Goal: Task Accomplishment & Management: Use online tool/utility

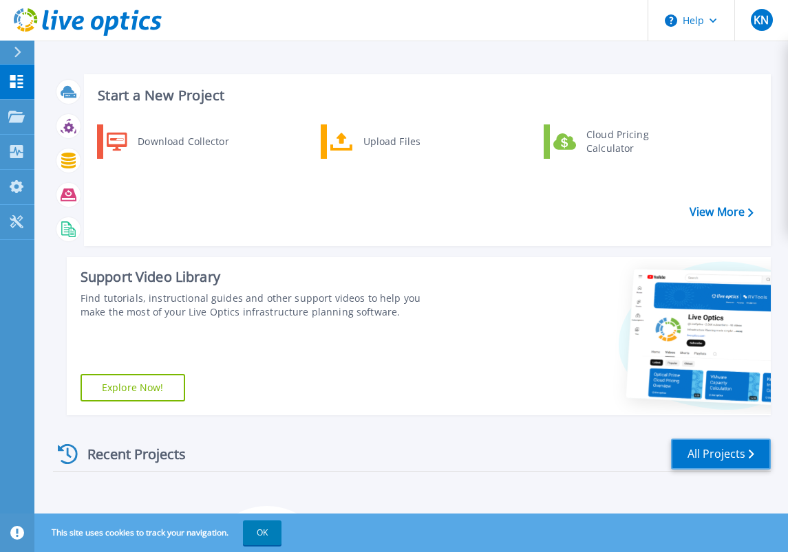
click at [718, 447] on link "All Projects" at bounding box center [721, 454] width 100 height 31
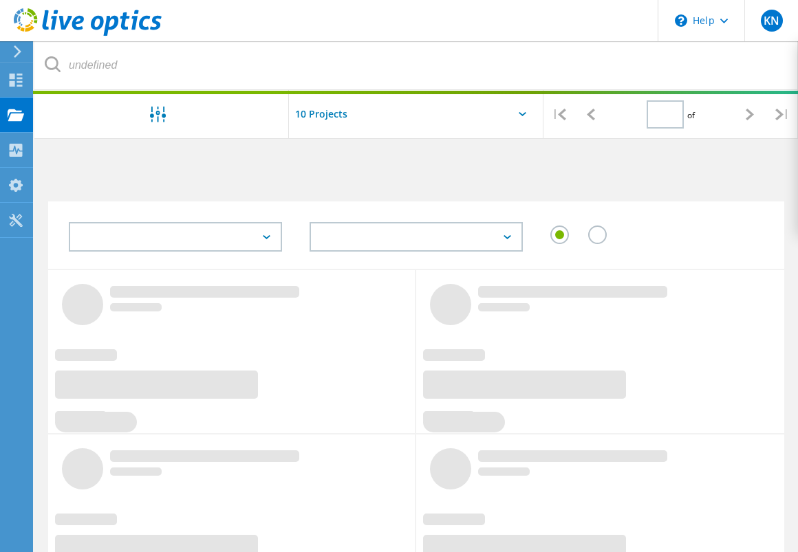
type input "1"
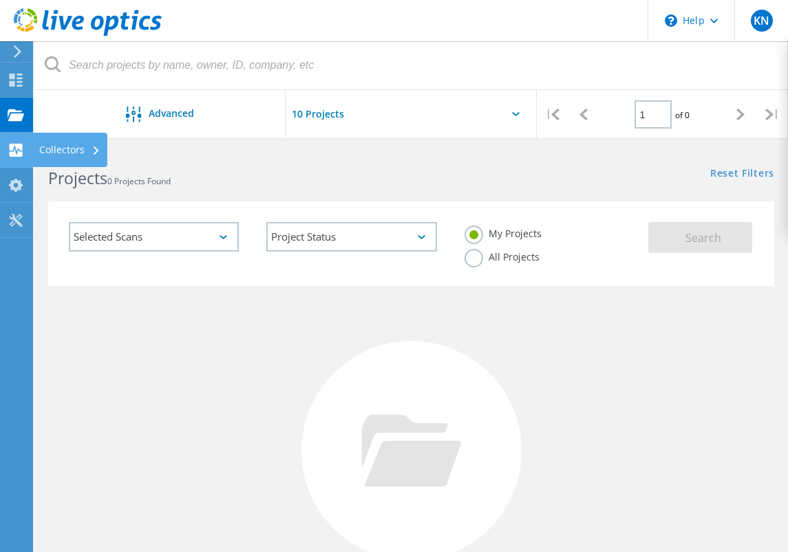
click at [14, 152] on use at bounding box center [16, 150] width 13 height 13
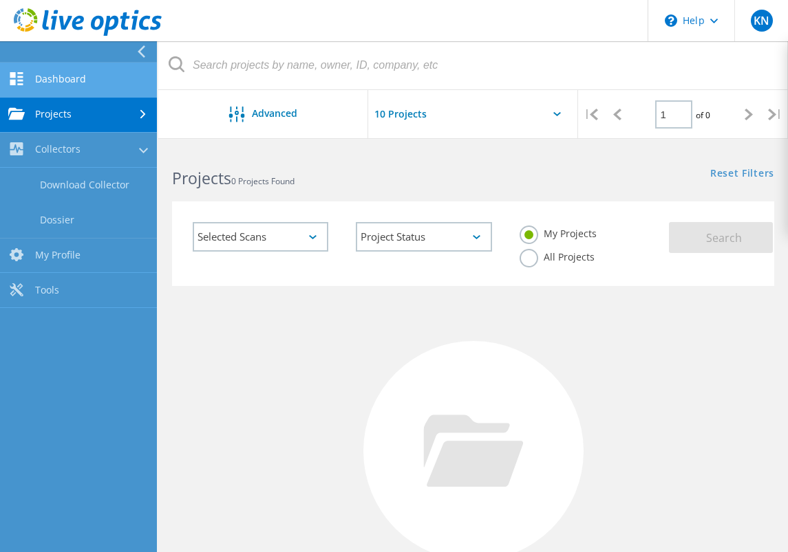
click at [57, 78] on link "Dashboard" at bounding box center [78, 80] width 157 height 35
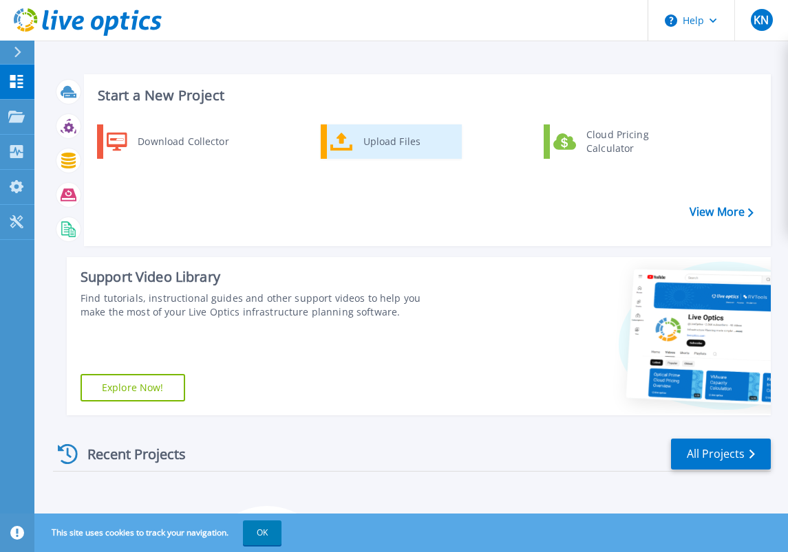
click at [378, 146] on div "Upload Files" at bounding box center [407, 142] width 102 height 28
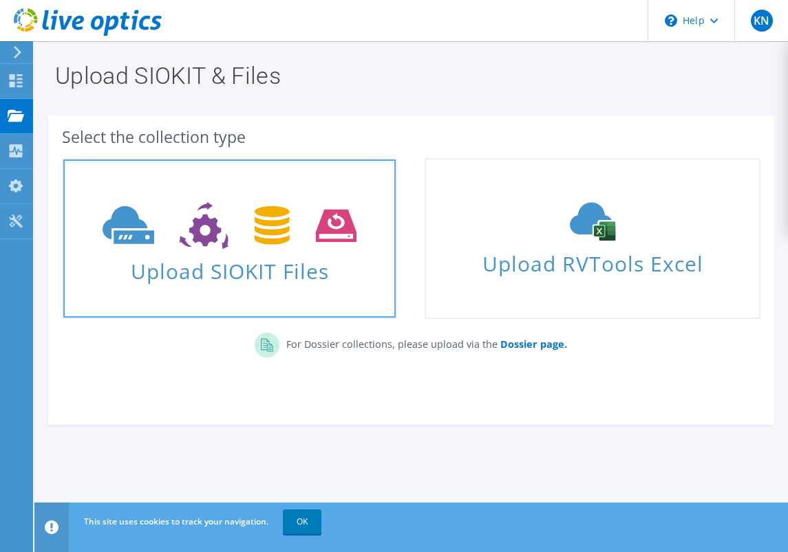
click at [194, 271] on span "Upload SIOKIT Files" at bounding box center [229, 267] width 332 height 30
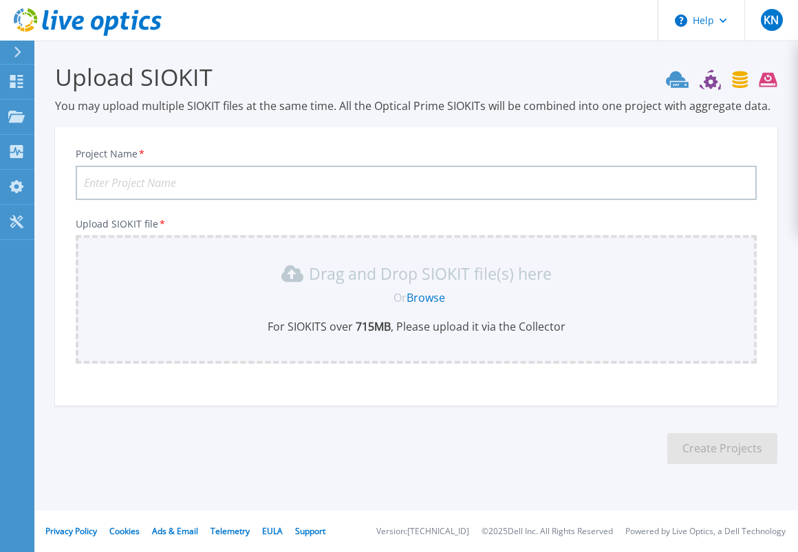
click at [171, 182] on input "Project Name *" at bounding box center [416, 183] width 681 height 34
type input "L"
type input "M"
type input "D"
type input "Live Optics DMI"
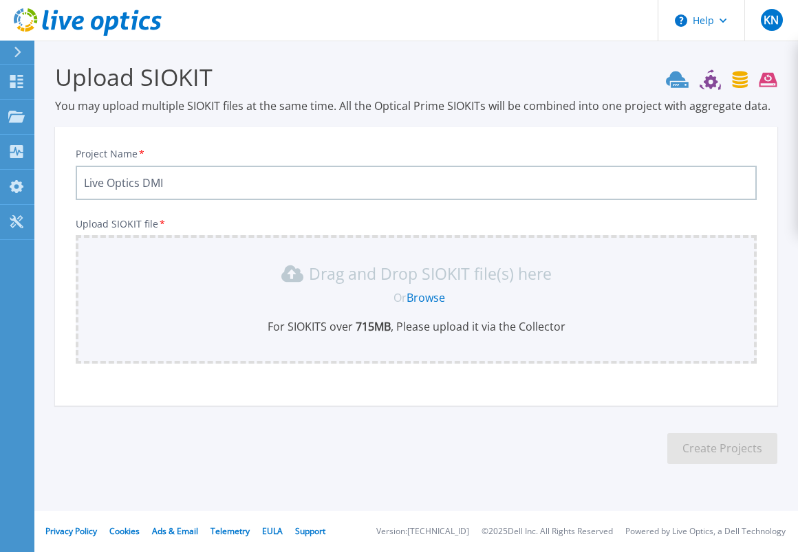
click at [419, 296] on link "Browse" at bounding box center [425, 297] width 39 height 15
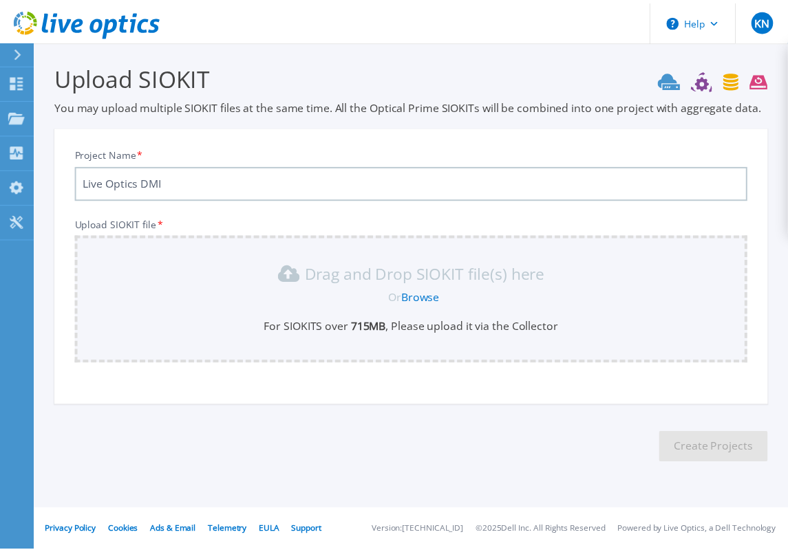
scroll to position [61, 0]
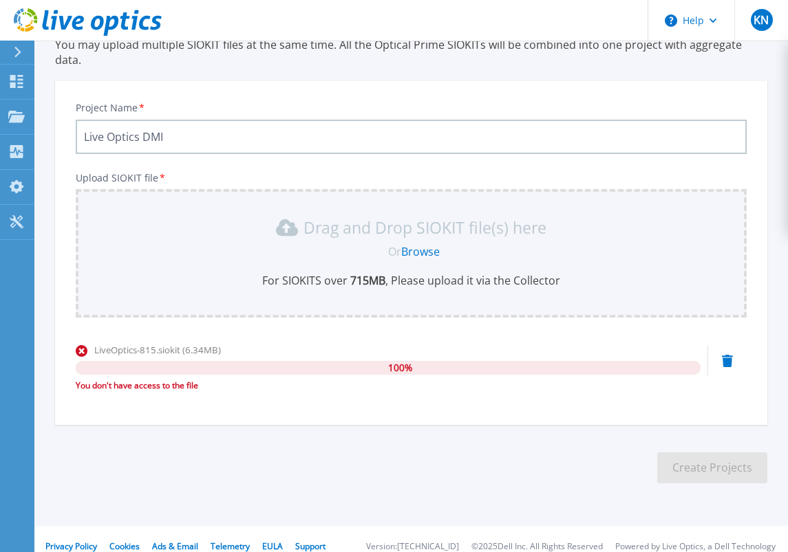
click at [382, 361] on div "100 %" at bounding box center [388, 368] width 625 height 14
click at [420, 244] on link "Browse" at bounding box center [420, 251] width 39 height 15
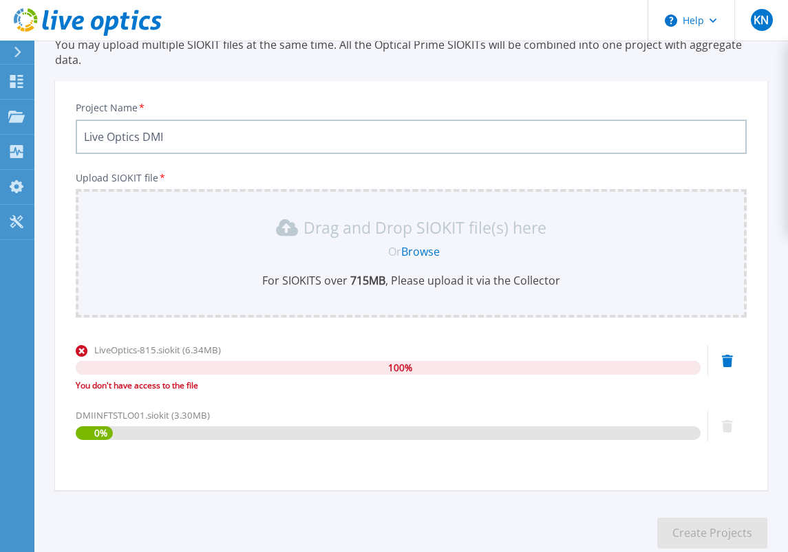
scroll to position [127, 0]
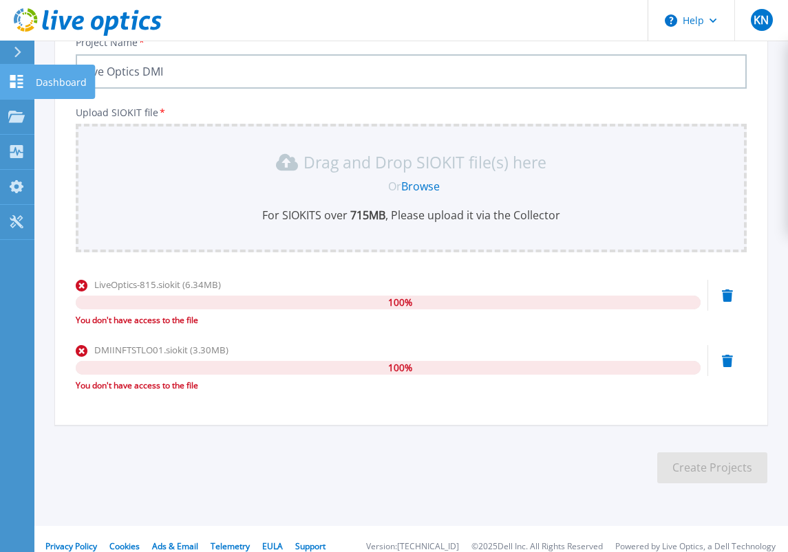
click at [14, 83] on icon at bounding box center [16, 81] width 13 height 13
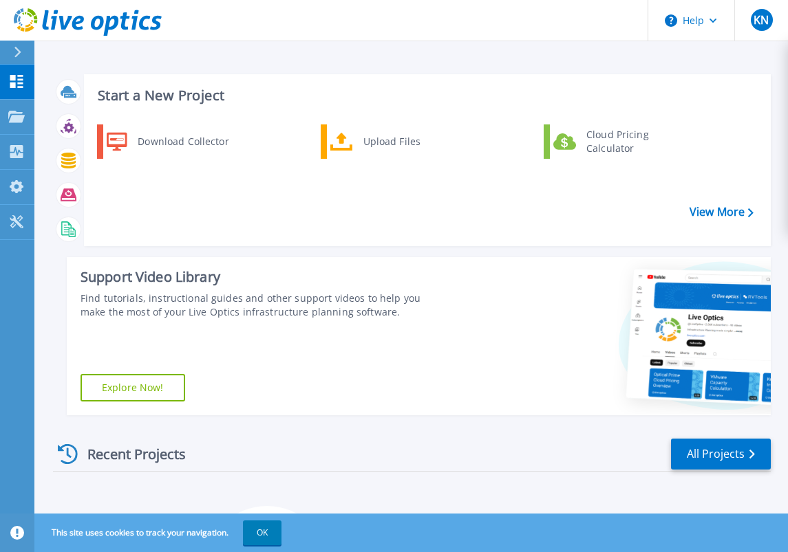
click at [11, 50] on button at bounding box center [17, 53] width 34 height 24
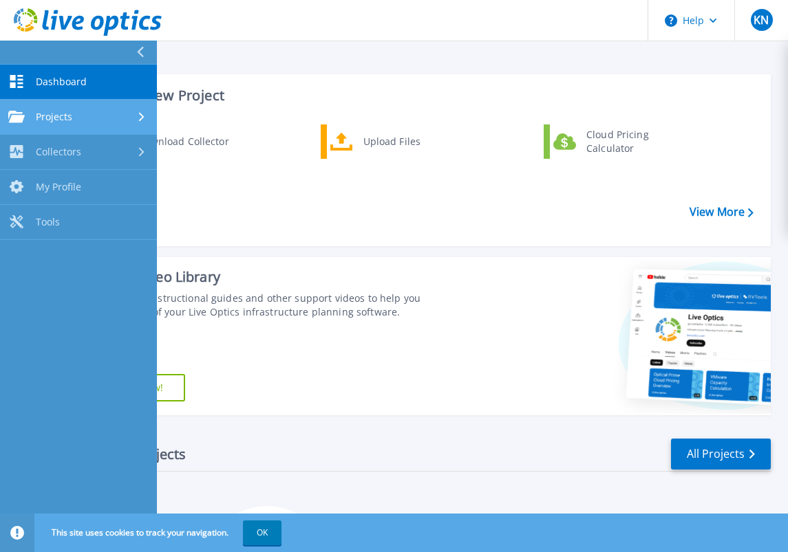
click at [76, 121] on div "Projects" at bounding box center [78, 117] width 140 height 12
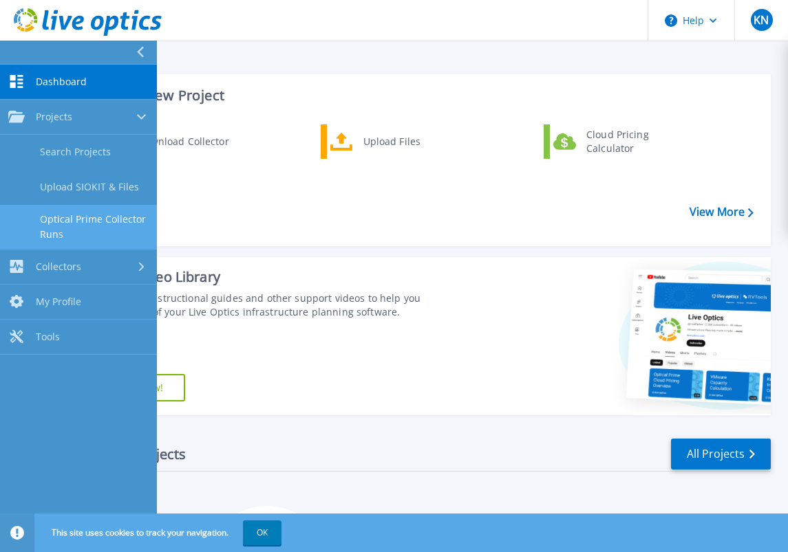
click at [116, 221] on link "Optical Prime Collector Runs" at bounding box center [78, 227] width 157 height 44
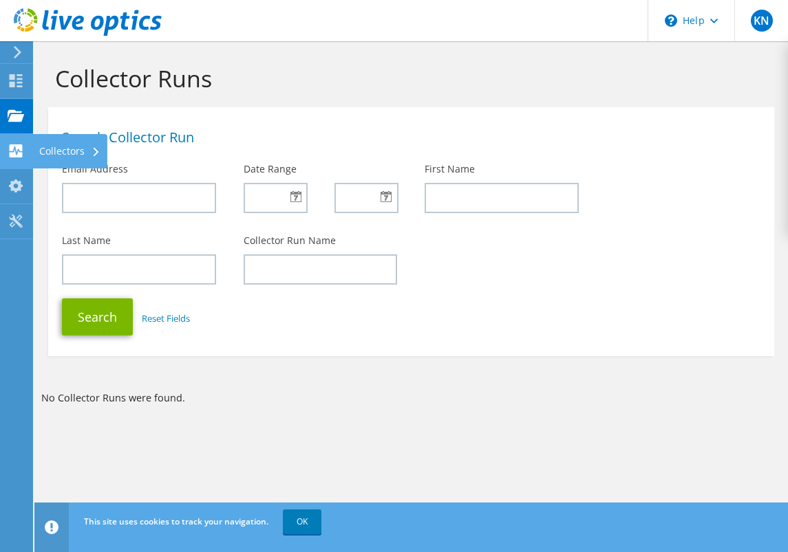
click at [34, 153] on div "Collectors" at bounding box center [69, 151] width 75 height 34
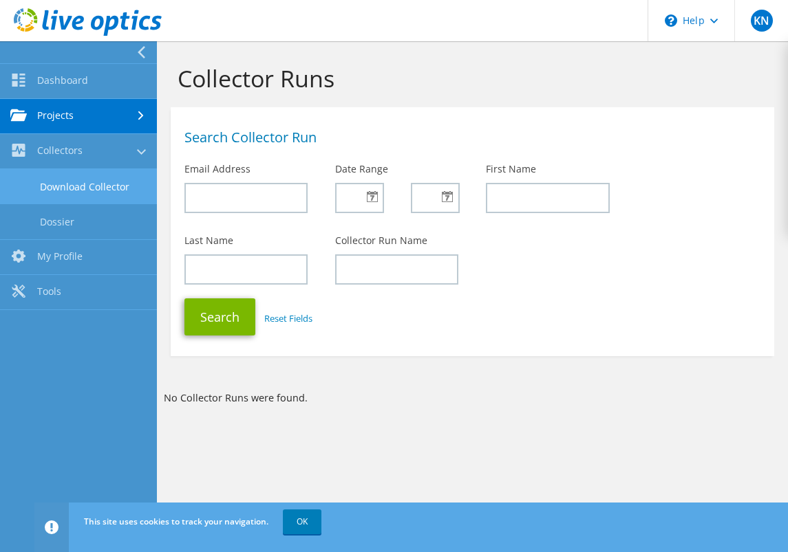
click at [89, 186] on link "Download Collector" at bounding box center [78, 186] width 157 height 35
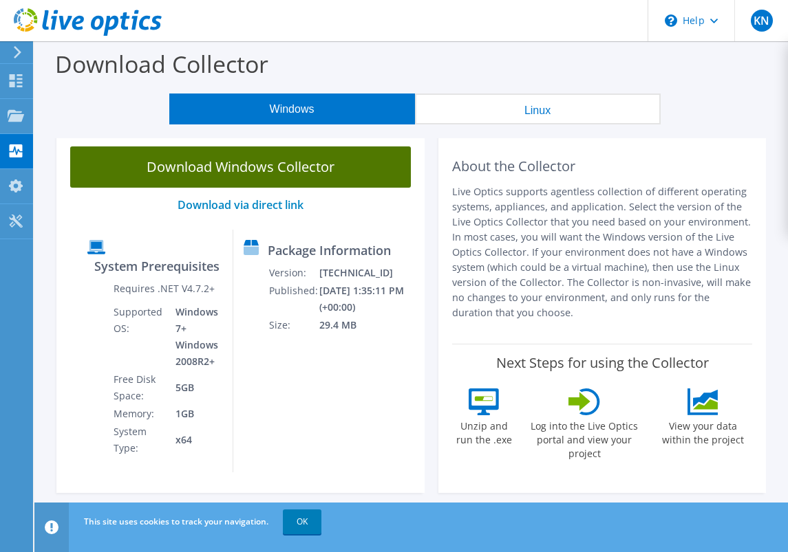
click at [231, 170] on link "Download Windows Collector" at bounding box center [240, 166] width 340 height 41
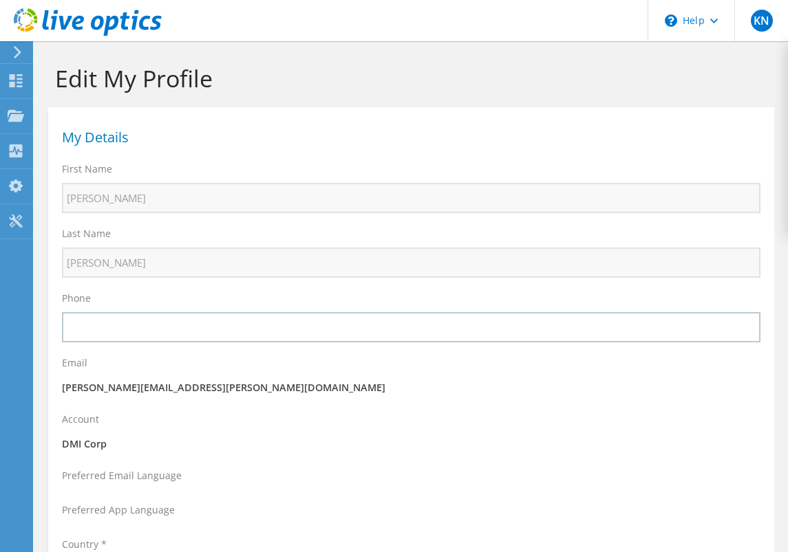
select select "224"
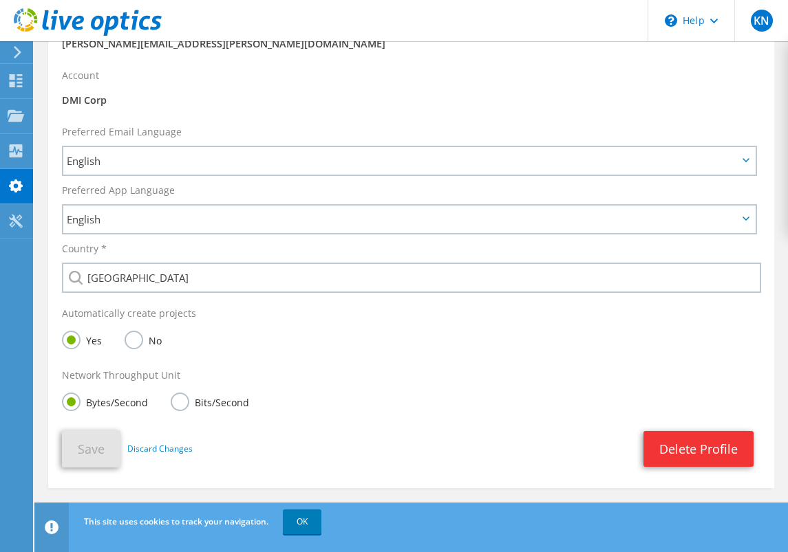
scroll to position [362, 0]
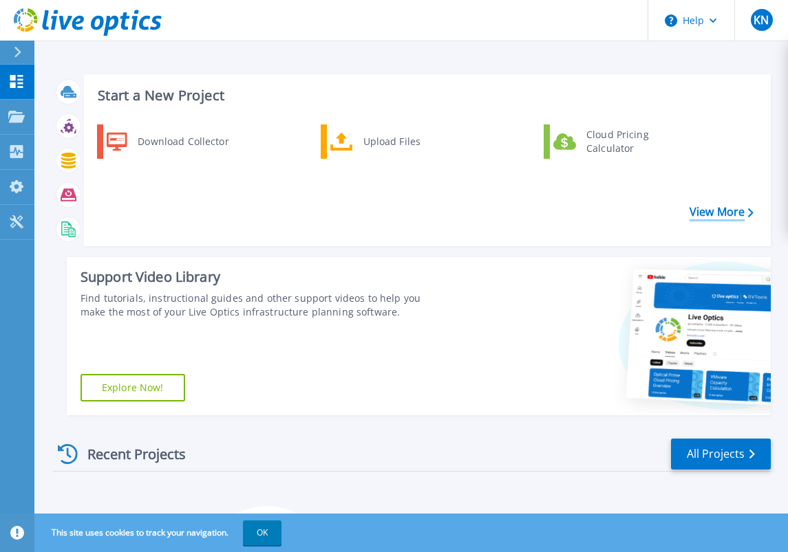
click at [716, 208] on link "View More" at bounding box center [721, 212] width 64 height 13
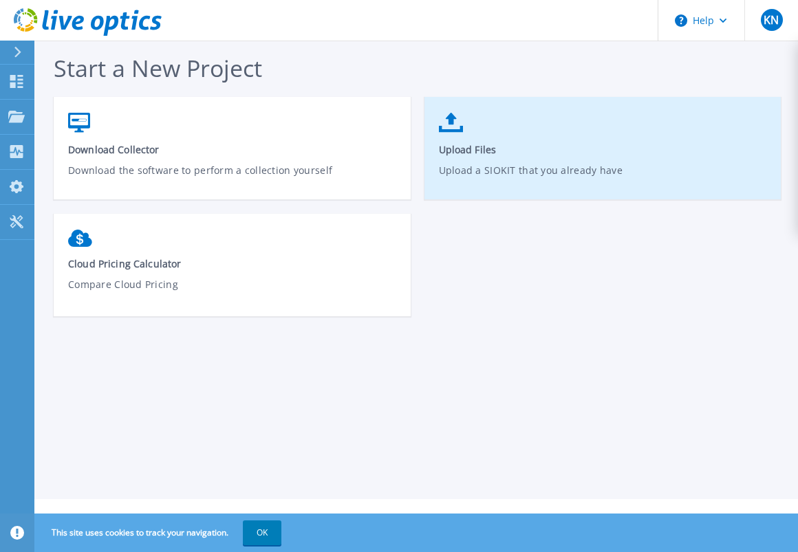
click at [458, 134] on link "Upload Files Upload a SIOKIT that you already have" at bounding box center [602, 155] width 357 height 98
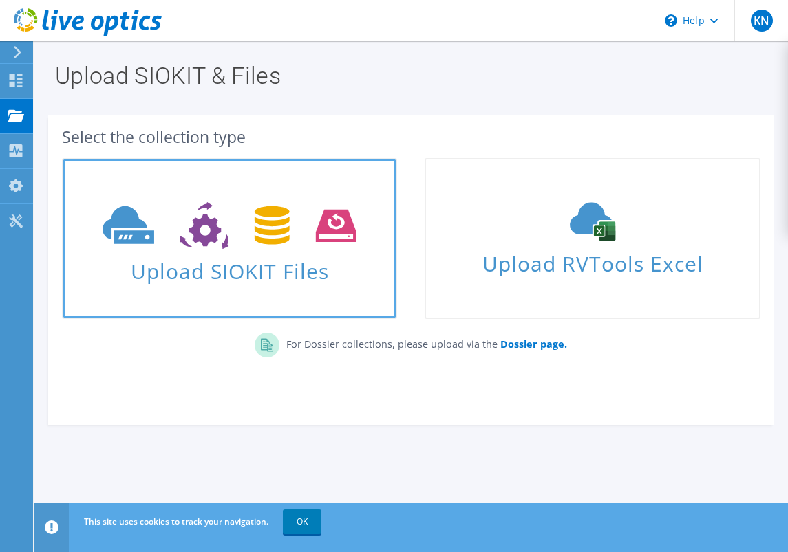
click at [174, 227] on icon at bounding box center [229, 225] width 254 height 47
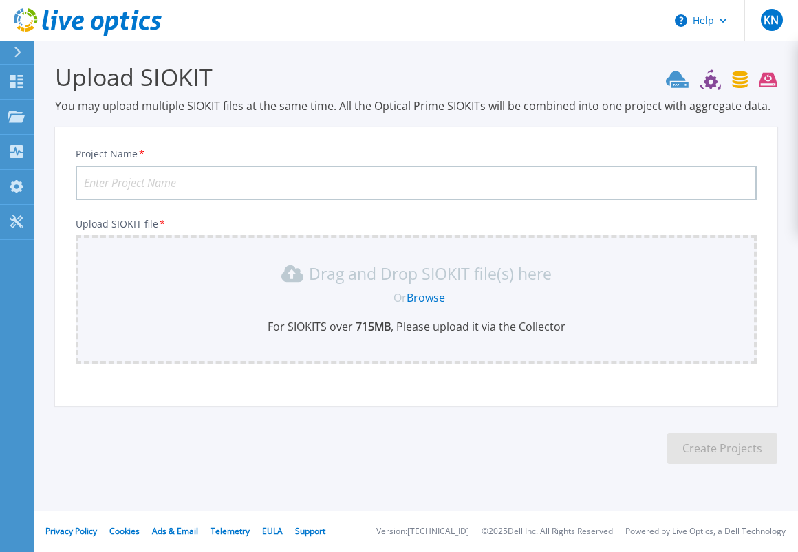
click at [430, 297] on link "Browse" at bounding box center [425, 297] width 39 height 15
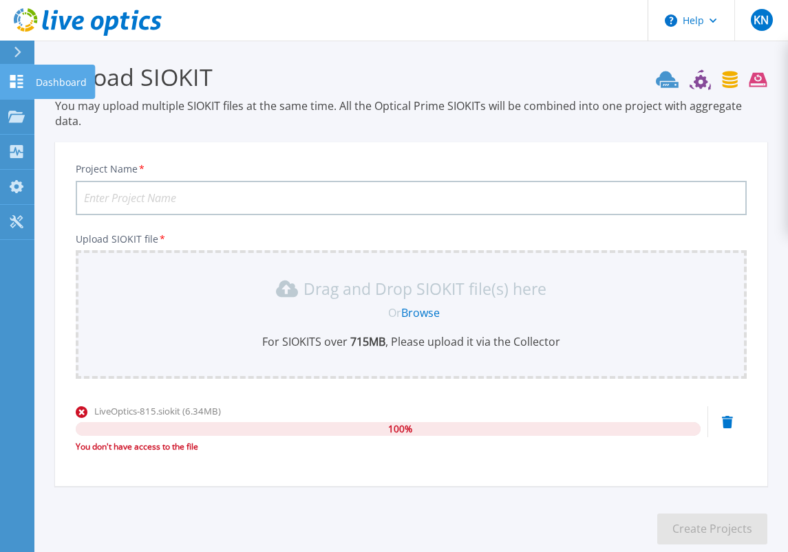
click at [16, 80] on icon at bounding box center [16, 81] width 17 height 13
